Goal: Task Accomplishment & Management: Manage account settings

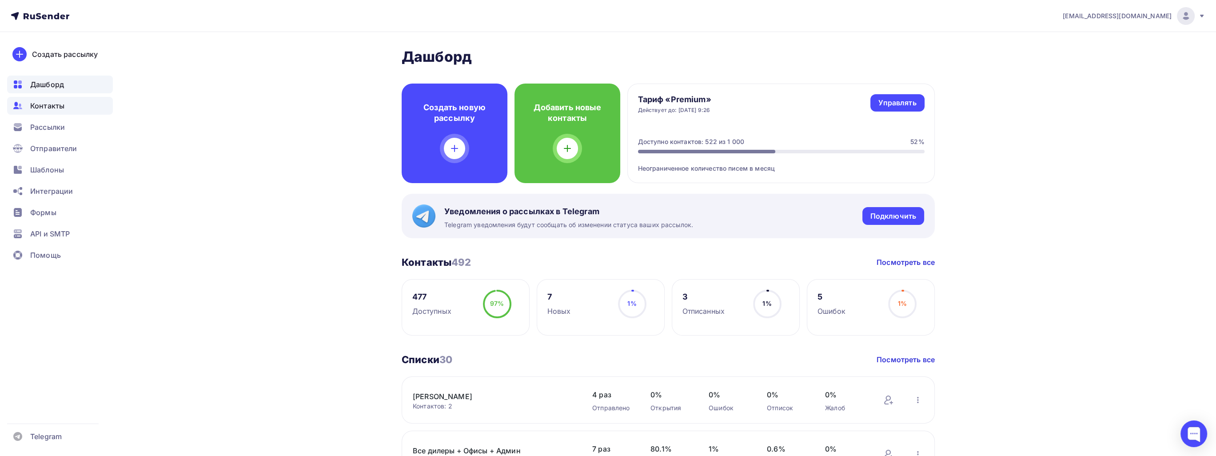
click at [72, 109] on div "Контакты" at bounding box center [60, 106] width 106 height 18
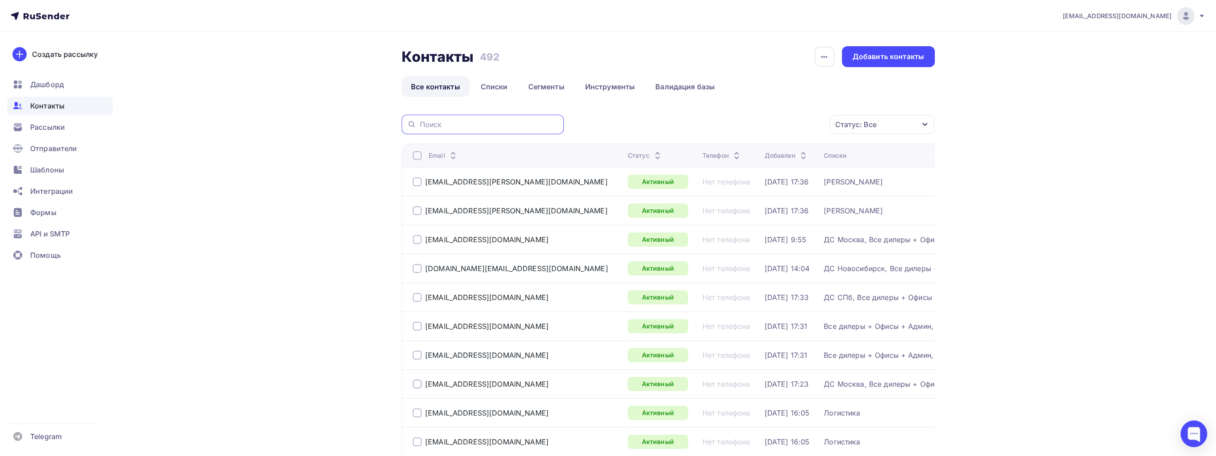
click at [519, 126] on input "text" at bounding box center [489, 125] width 139 height 10
paste input "[EMAIL_ADDRESS][DOMAIN_NAME]"
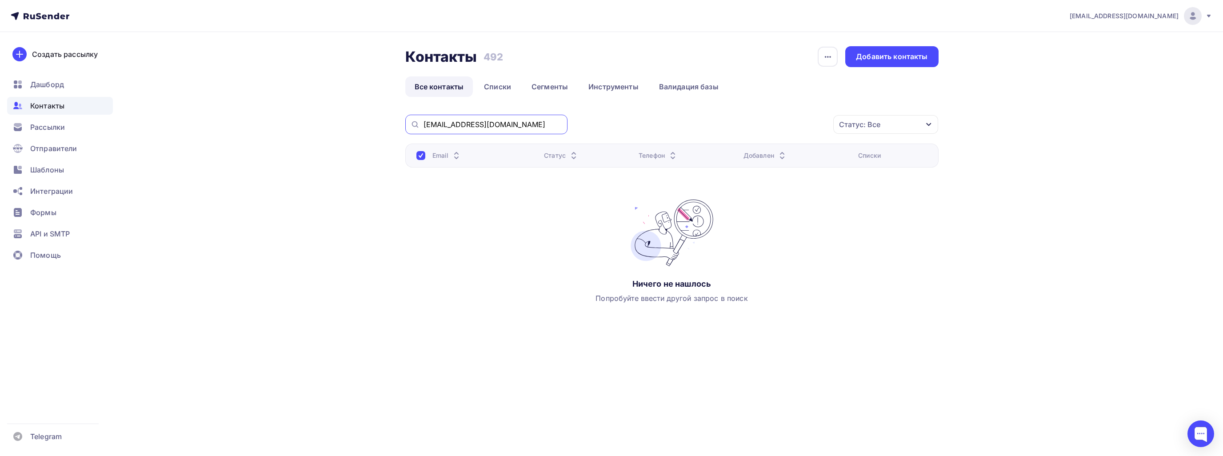
click at [486, 120] on input "[EMAIL_ADDRESS][DOMAIN_NAME]" at bounding box center [493, 125] width 139 height 10
click at [496, 121] on input "[EMAIL_ADDRESS][DOMAIN_NAME]" at bounding box center [493, 125] width 139 height 10
paste input "text"
type input "[EMAIL_ADDRESS][DOMAIN_NAME]"
drag, startPoint x: 495, startPoint y: 124, endPoint x: 401, endPoint y: 120, distance: 93.4
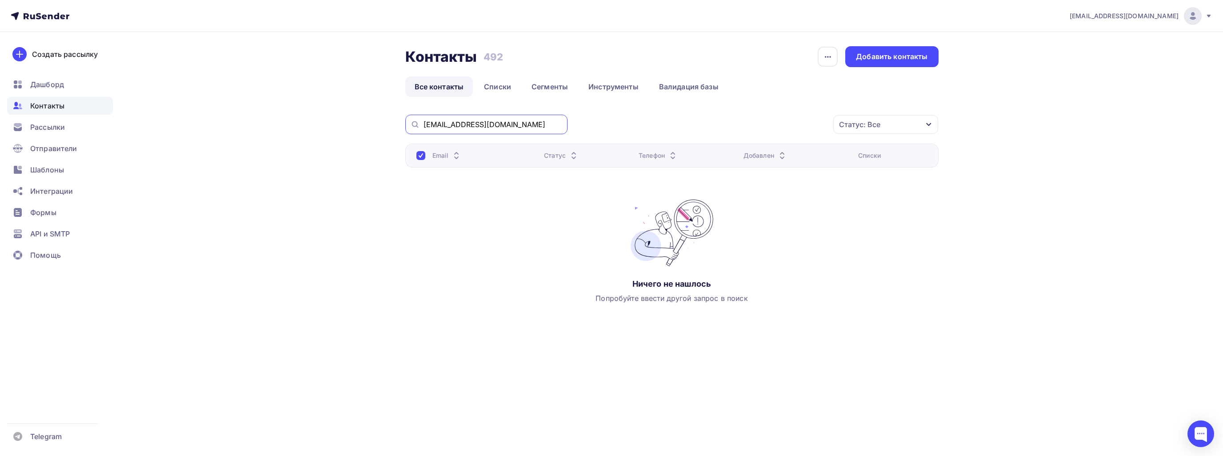
click at [401, 120] on div "Контакты Контакты 492 492 История импорта Добавить контакты Все контакты Списки…" at bounding box center [612, 205] width 728 height 347
paste input "[EMAIL_ADDRESS][DOMAIN_NAME]"
drag, startPoint x: 418, startPoint y: 120, endPoint x: 425, endPoint y: 123, distance: 7.0
click at [424, 122] on div "[EMAIL_ADDRESS][DOMAIN_NAME]" at bounding box center [486, 125] width 162 height 20
click at [425, 123] on input "[EMAIL_ADDRESS][DOMAIN_NAME]" at bounding box center [493, 125] width 139 height 10
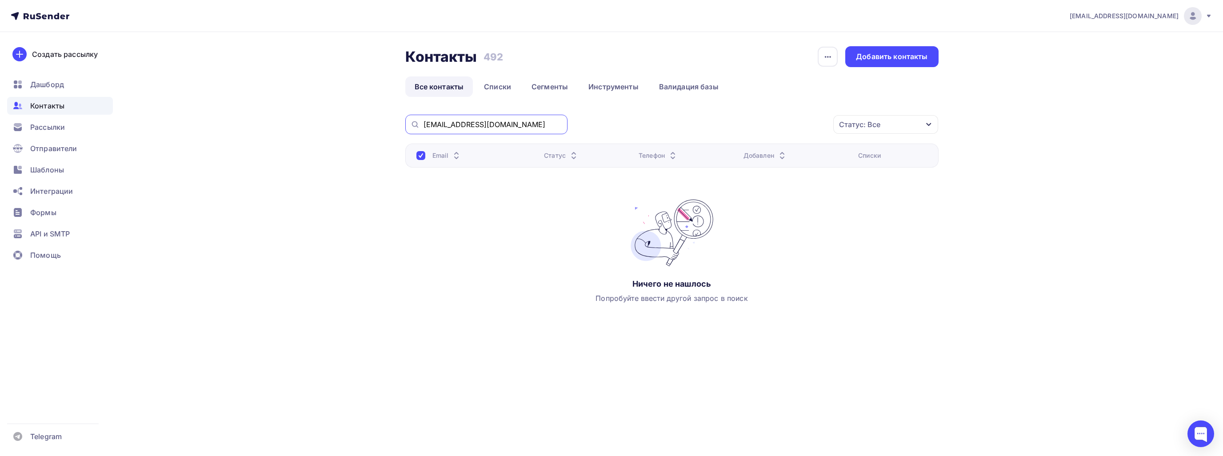
click at [418, 121] on div "[EMAIL_ADDRESS][DOMAIN_NAME]" at bounding box center [486, 125] width 162 height 20
click at [530, 121] on input "[EMAIL_ADDRESS][DOMAIN_NAME]" at bounding box center [493, 125] width 139 height 10
drag, startPoint x: 515, startPoint y: 121, endPoint x: 451, endPoint y: 130, distance: 65.4
click at [451, 130] on div "[EMAIL_ADDRESS][DOMAIN_NAME]" at bounding box center [486, 125] width 162 height 20
type input "araksha"
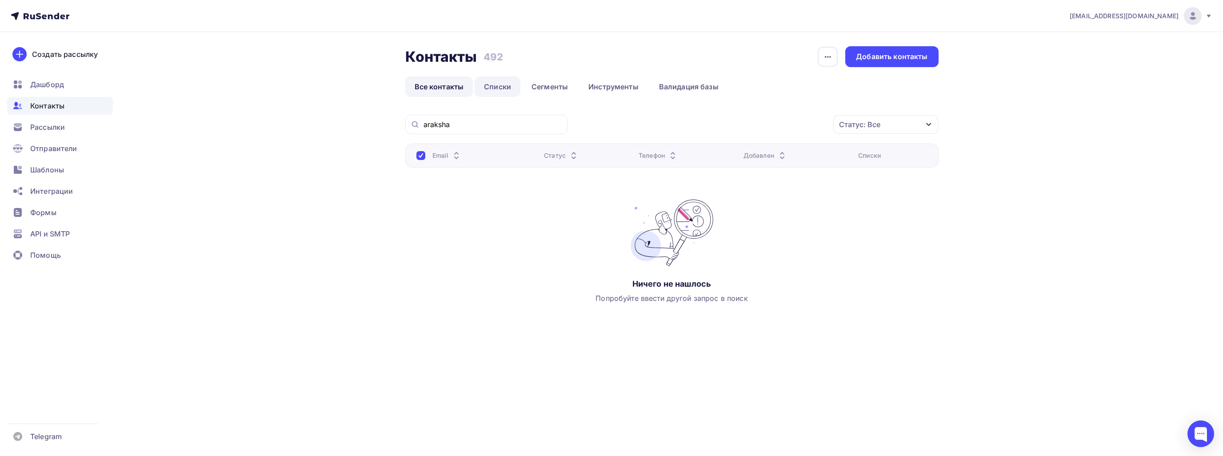
click at [491, 88] on link "Списки" at bounding box center [498, 86] width 46 height 20
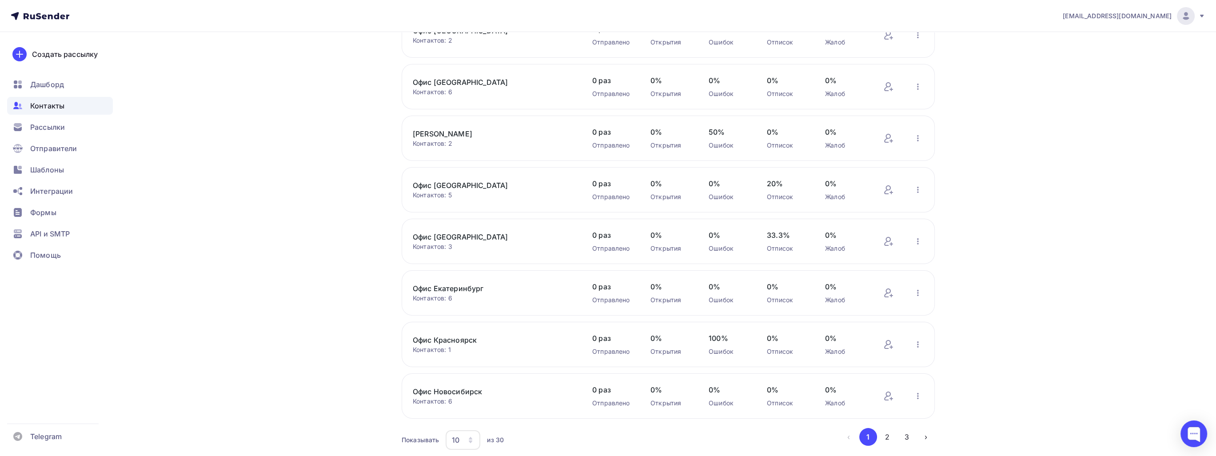
scroll to position [232, 0]
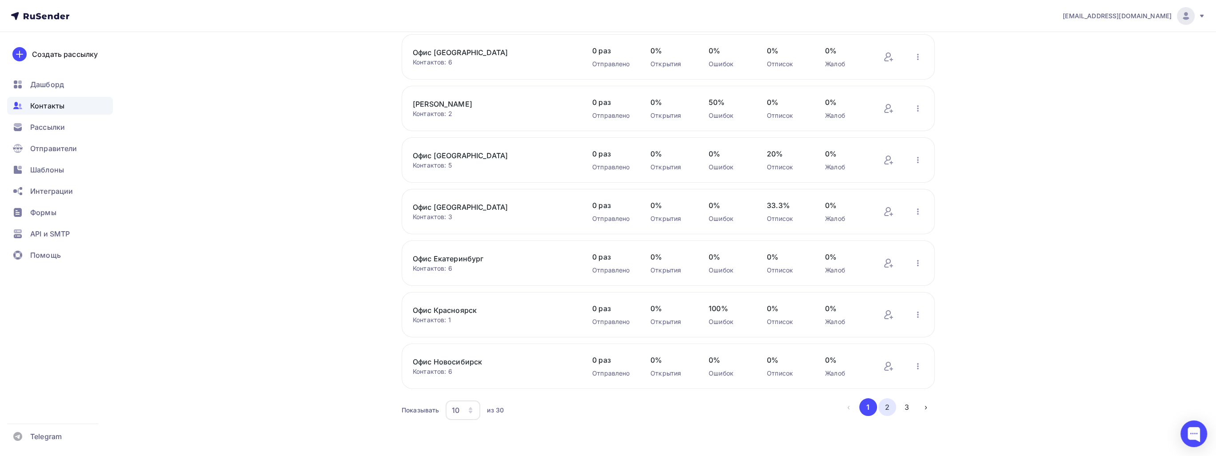
click at [889, 402] on button "2" at bounding box center [888, 407] width 18 height 18
click at [446, 256] on link "ДС Воронеж" at bounding box center [488, 258] width 151 height 11
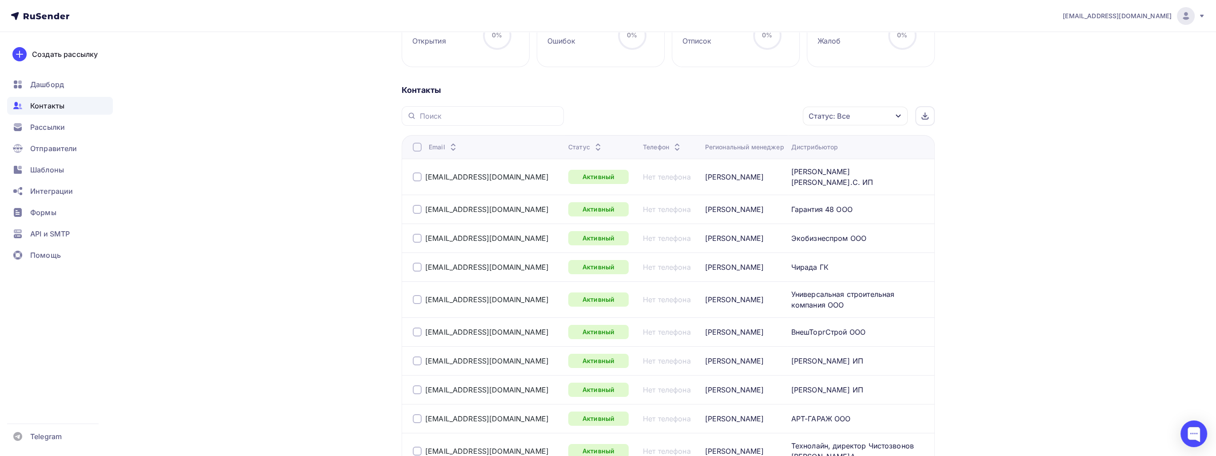
scroll to position [178, 0]
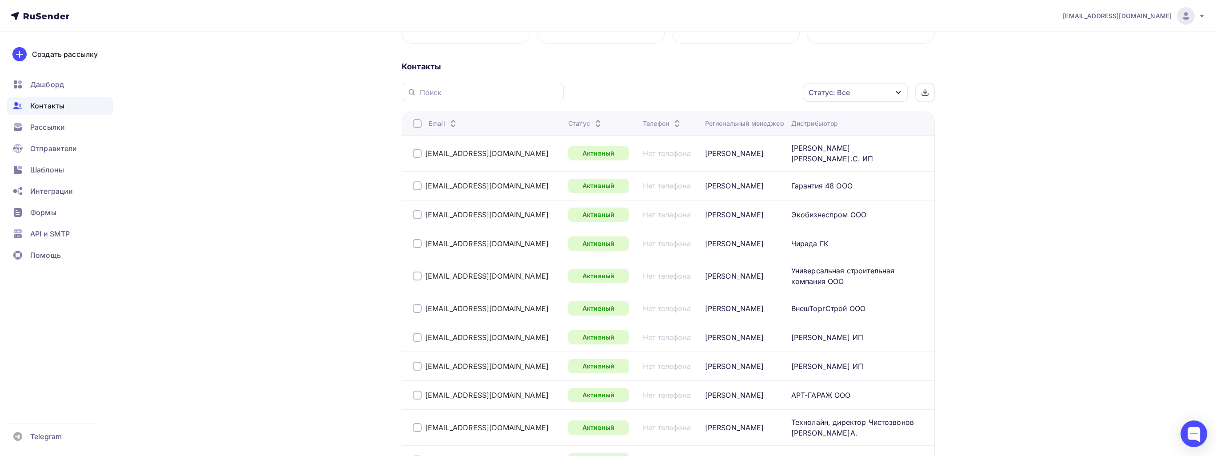
click at [457, 126] on icon at bounding box center [453, 125] width 11 height 11
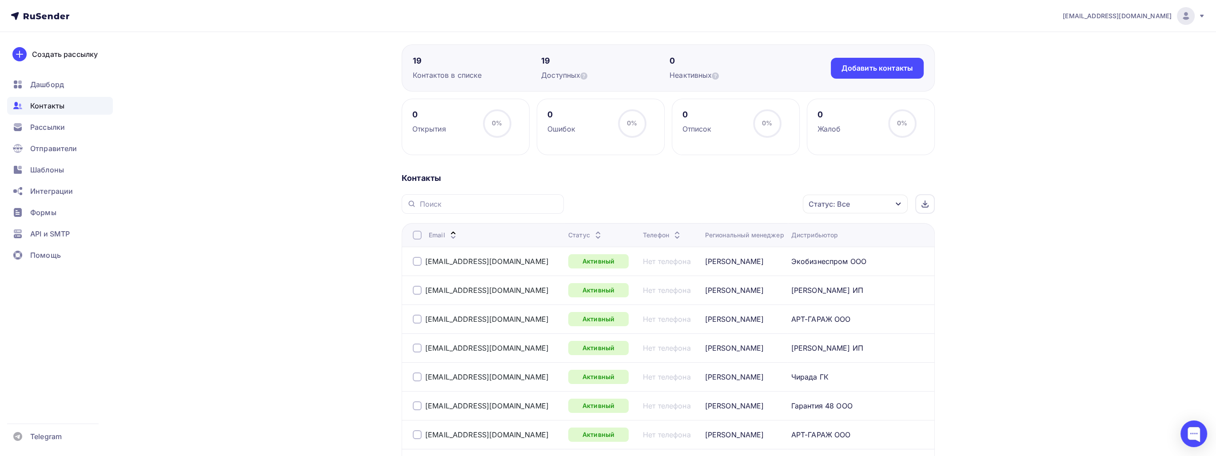
scroll to position [0, 0]
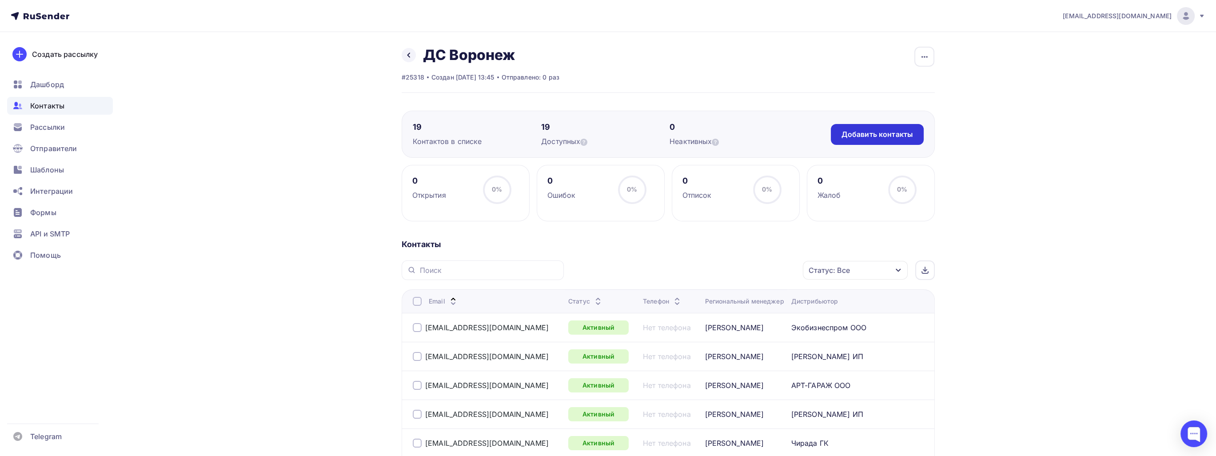
click at [894, 141] on div "Добавить контакты" at bounding box center [877, 134] width 93 height 21
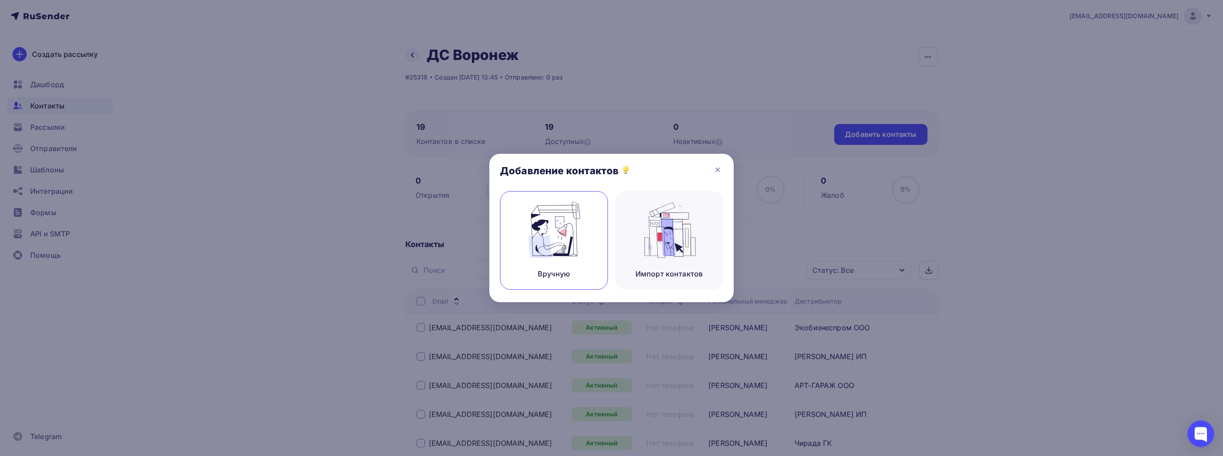
click at [583, 244] on div "Вручную" at bounding box center [554, 240] width 108 height 99
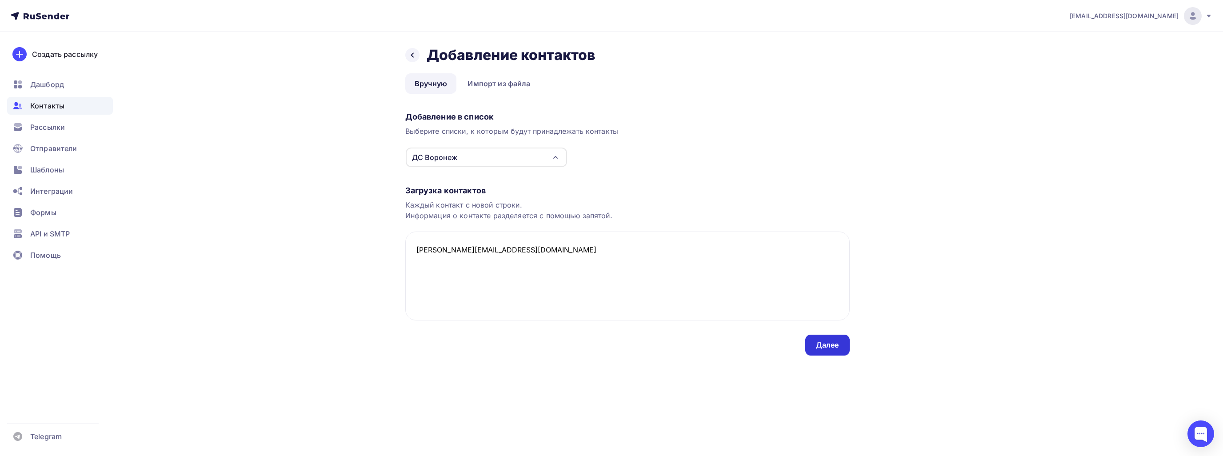
type textarea "raksha@timent.pro"
click at [830, 348] on div "Далее" at bounding box center [827, 345] width 23 height 10
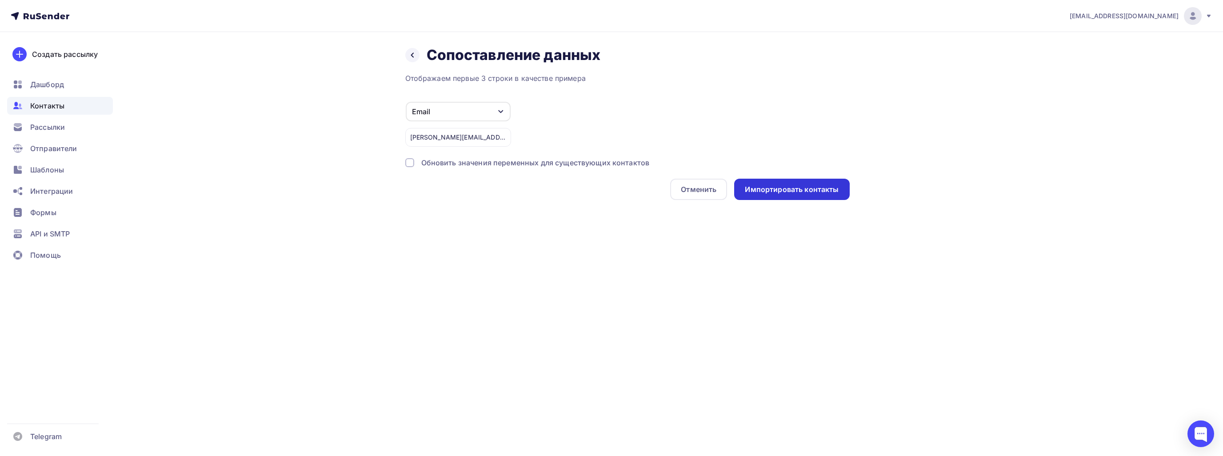
click at [782, 188] on div "Импортировать контакты" at bounding box center [792, 189] width 94 height 10
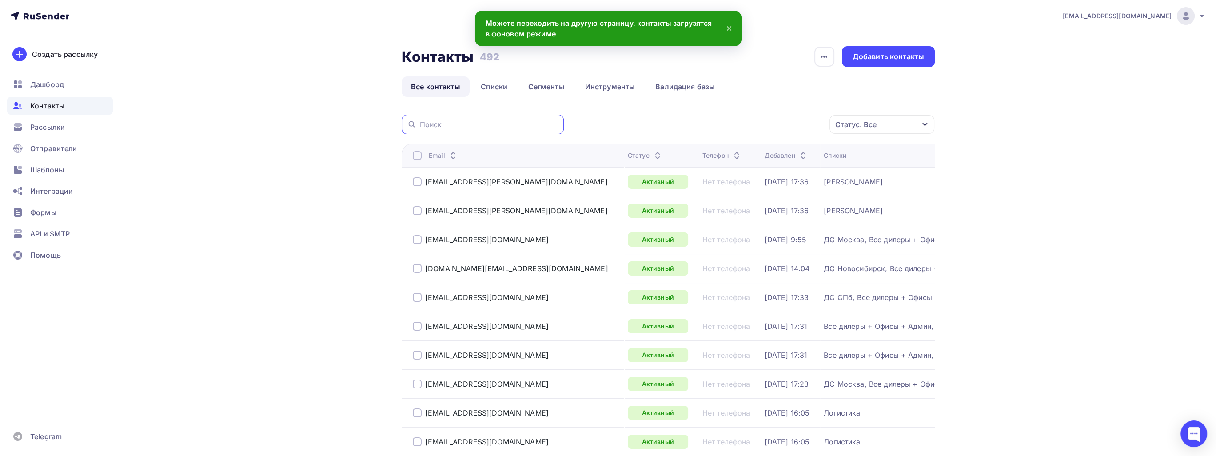
paste input "raksha@timent.pro"
click at [457, 128] on input "text" at bounding box center [489, 125] width 139 height 10
type input "raksha@timent.pro"
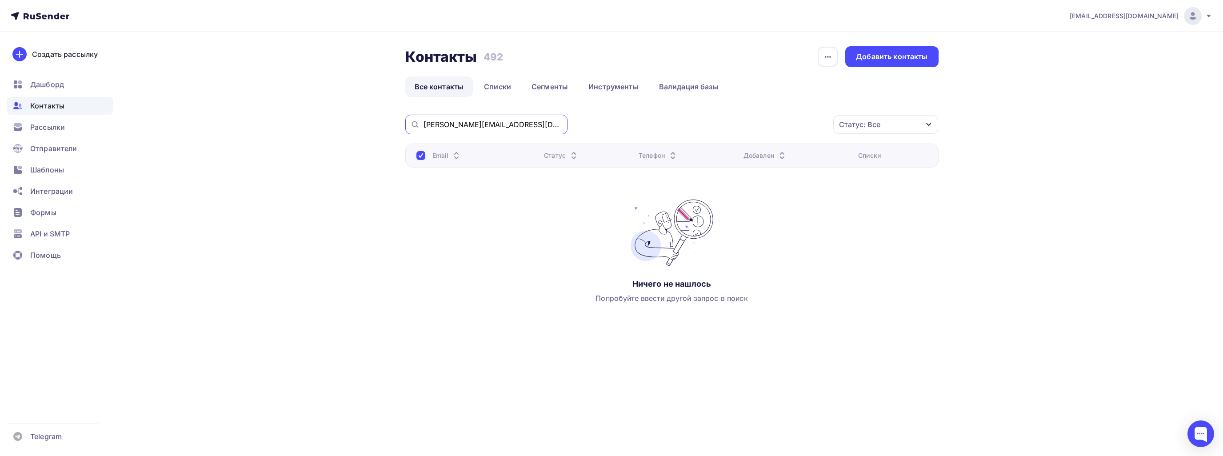
click at [505, 127] on input "raksha@timent.pro" at bounding box center [493, 125] width 139 height 10
click at [62, 112] on div "Контакты" at bounding box center [60, 106] width 106 height 18
click at [498, 92] on link "Списки" at bounding box center [498, 86] width 46 height 20
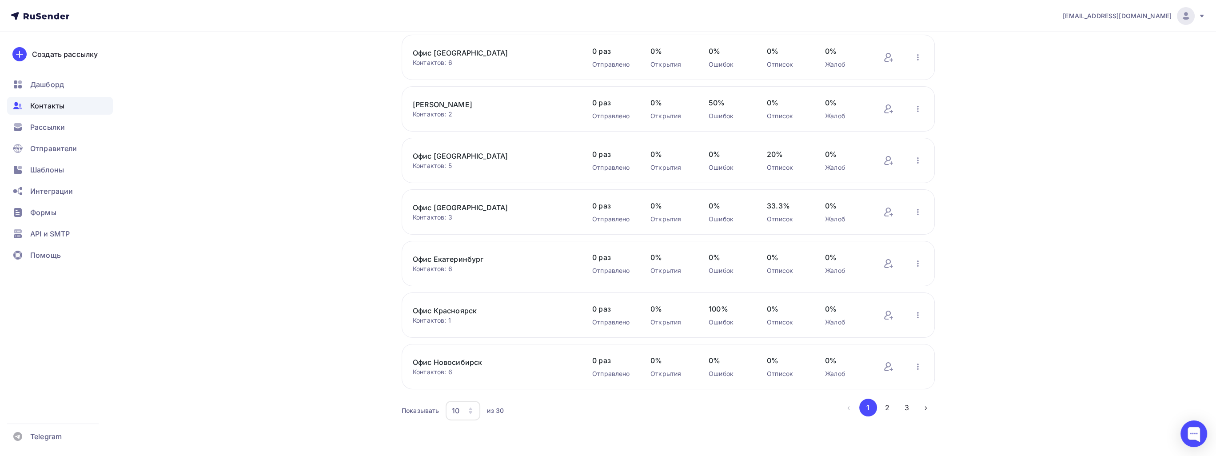
scroll to position [232, 0]
click at [890, 408] on button "2" at bounding box center [888, 407] width 18 height 18
click at [427, 259] on link "ДС Воронеж" at bounding box center [488, 258] width 151 height 11
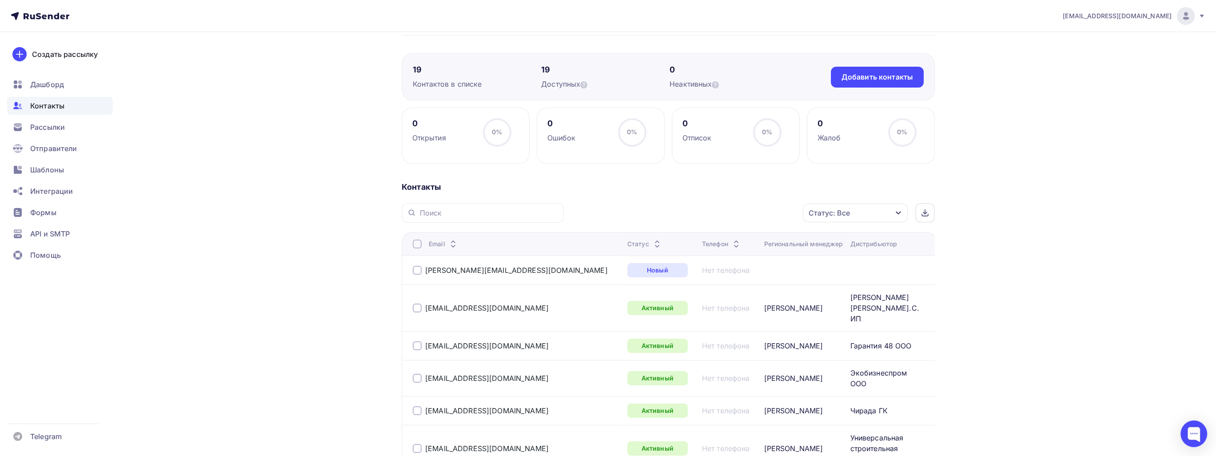
scroll to position [89, 0]
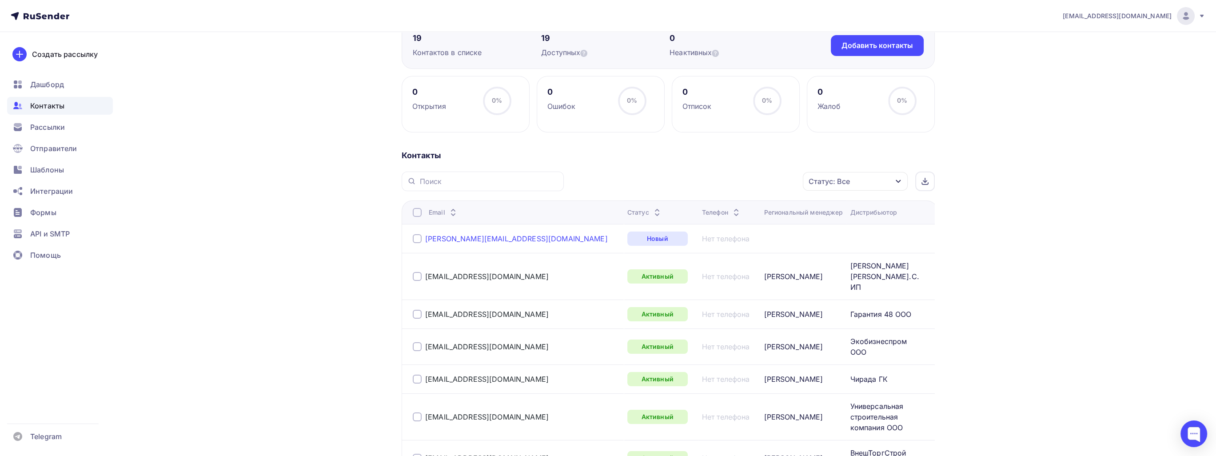
click at [440, 236] on link "raksha@timent.pro" at bounding box center [516, 238] width 183 height 9
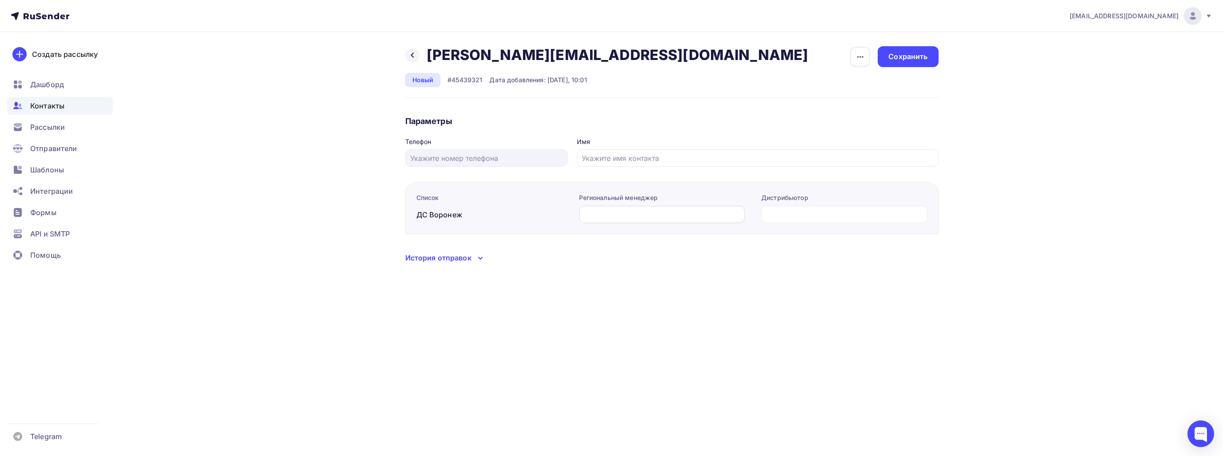
click at [633, 214] on input "text" at bounding box center [662, 214] width 156 height 11
type input "F"
type input "Алексей Диулин"
click at [843, 216] on input "text" at bounding box center [845, 214] width 156 height 11
paste input "Безруких А.П. ИП, Самайн ООО"
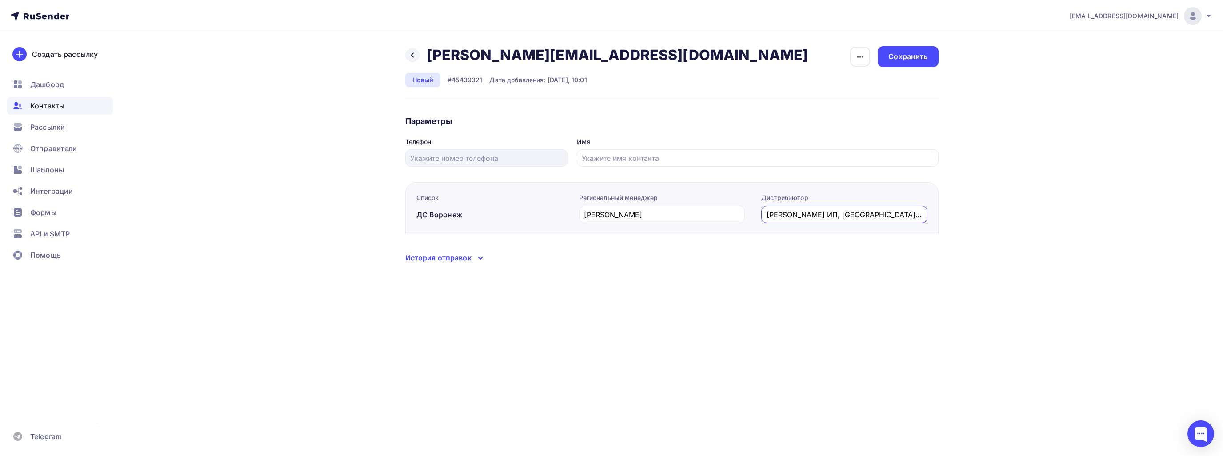
click at [882, 214] on input "Безруких А.П. ИП, Самайн ООО" at bounding box center [845, 214] width 156 height 11
type input "Безруких А.П. ИП, Самайн ООО"
click at [685, 153] on input "text" at bounding box center [758, 158] width 352 height 11
click at [582, 303] on div "sale@hoermann.ru Аккаунт Тарифы Выйти Создать рассылку Дашборд Контакты Рассылк…" at bounding box center [611, 228] width 1223 height 456
click at [519, 360] on div "sale@hoermann.ru Аккаунт Тарифы Выйти Создать рассылку Дашборд Контакты Рассылк…" at bounding box center [611, 228] width 1223 height 456
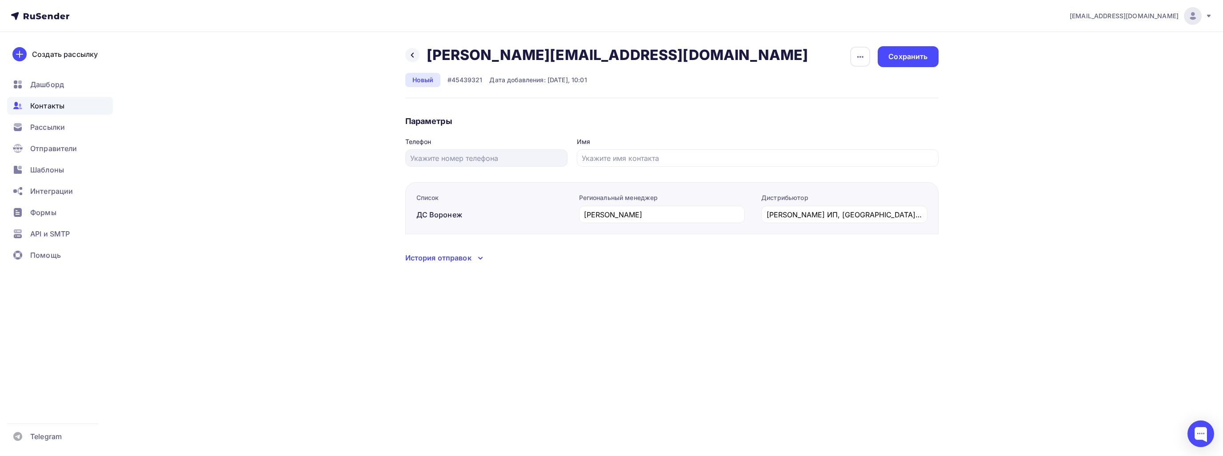
drag, startPoint x: 927, startPoint y: 62, endPoint x: 825, endPoint y: 238, distance: 203.7
click at [829, 237] on div "Назад raksha@timent.pro raksha@timent.pro Удалить Отписать Новый #45439321 Дата…" at bounding box center [671, 154] width 533 height 217
click at [698, 308] on div "sale@hoermann.ru Аккаунт Тарифы Выйти Создать рассылку Дашборд Контакты Рассылк…" at bounding box center [611, 228] width 1223 height 456
click at [926, 52] on div "Сохранить" at bounding box center [907, 57] width 39 height 10
